Goal: Task Accomplishment & Management: Manage account settings

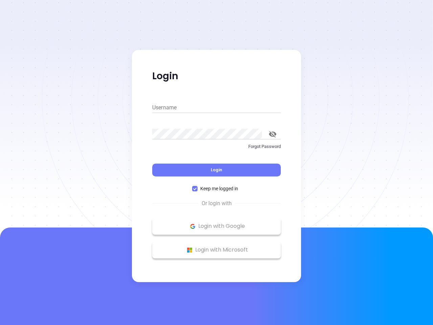
click at [217, 162] on div "Login" at bounding box center [216, 165] width 129 height 21
click at [217, 108] on input "Username" at bounding box center [216, 107] width 129 height 11
click at [273, 134] on icon "toggle password visibility" at bounding box center [272, 134] width 7 height 6
click at [217, 170] on span "Login" at bounding box center [217, 170] width 12 height 6
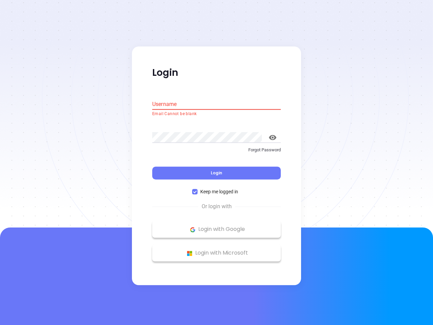
click at [217, 189] on span "Keep me logged in" at bounding box center [219, 191] width 43 height 7
click at [198, 189] on input "Keep me logged in" at bounding box center [194, 191] width 5 height 5
checkbox input "false"
click at [217, 226] on p "Login with Google" at bounding box center [217, 229] width 122 height 10
click at [217, 250] on p "Login with Microsoft" at bounding box center [217, 253] width 122 height 10
